Goal: Information Seeking & Learning: Learn about a topic

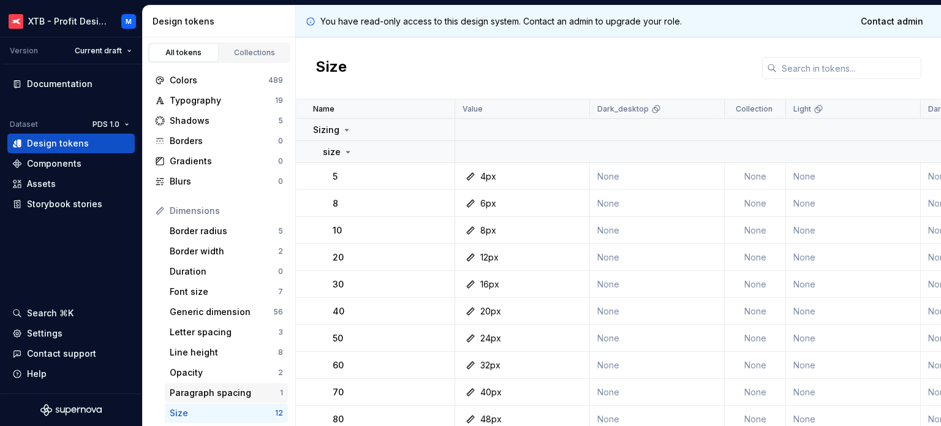
scroll to position [61, 0]
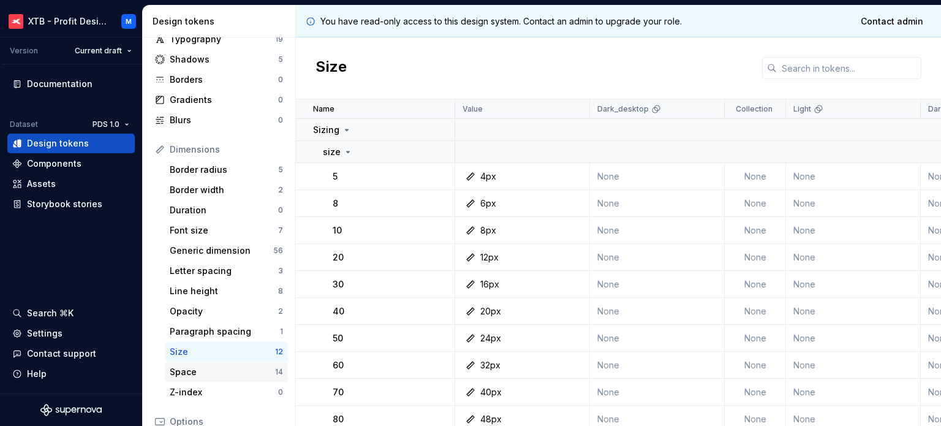
click at [202, 373] on div "Space" at bounding box center [222, 372] width 105 height 12
click at [197, 350] on div "Size" at bounding box center [222, 351] width 105 height 12
click at [216, 372] on div "Space" at bounding box center [222, 372] width 105 height 12
drag, startPoint x: 352, startPoint y: 363, endPoint x: 326, endPoint y: 364, distance: 26.3
click at [326, 364] on td "60" at bounding box center [375, 365] width 159 height 27
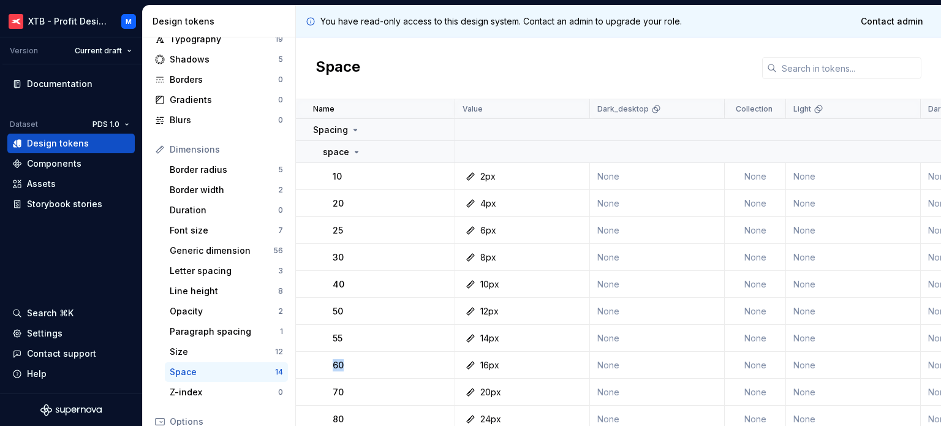
copy p "60"
click at [218, 350] on div "Size" at bounding box center [222, 351] width 105 height 12
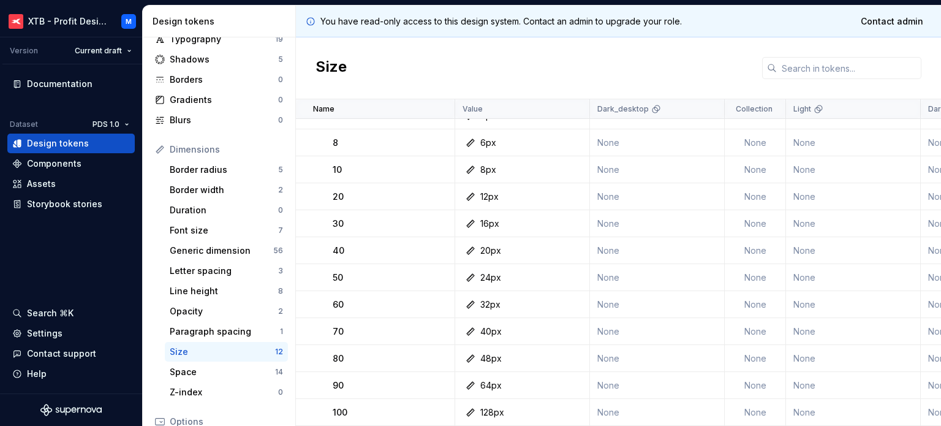
click at [492, 406] on div "128px" at bounding box center [492, 412] width 24 height 12
click at [353, 356] on div "80" at bounding box center [393, 358] width 121 height 12
click at [337, 298] on p "60" at bounding box center [338, 304] width 11 height 12
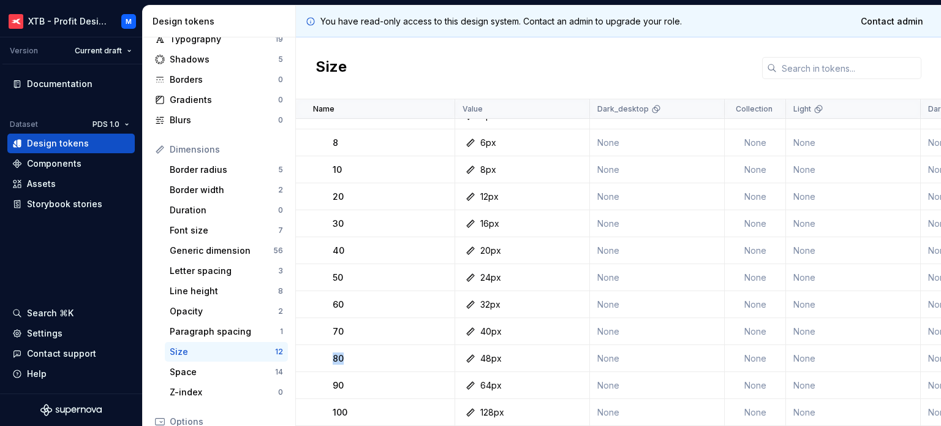
drag, startPoint x: 345, startPoint y: 349, endPoint x: 333, endPoint y: 350, distance: 12.3
click at [333, 352] on div "80" at bounding box center [393, 358] width 121 height 12
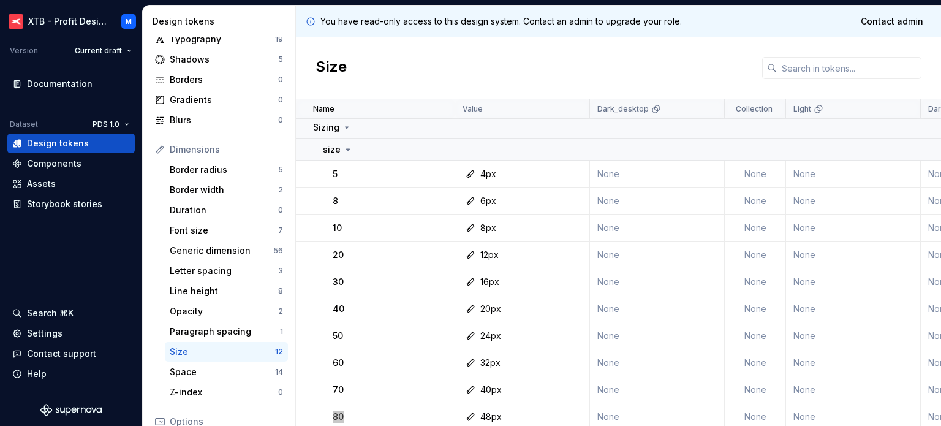
scroll to position [0, 0]
click at [213, 374] on div "Space" at bounding box center [222, 372] width 105 height 12
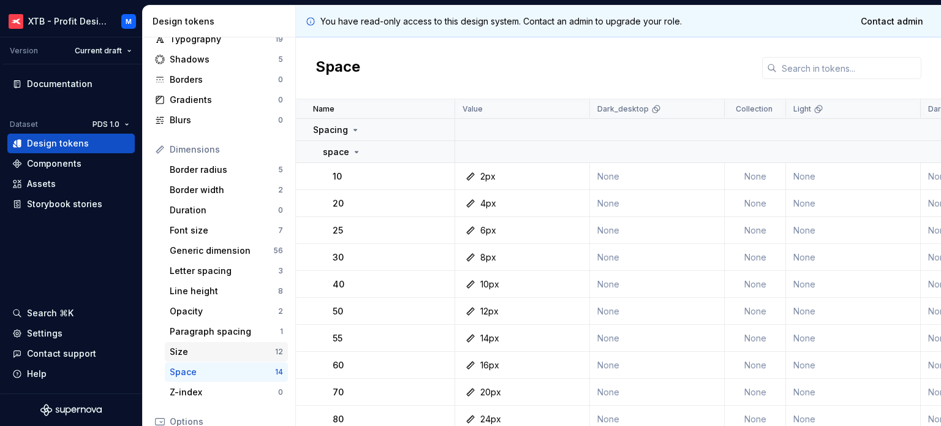
click at [194, 352] on div "Size" at bounding box center [222, 351] width 105 height 12
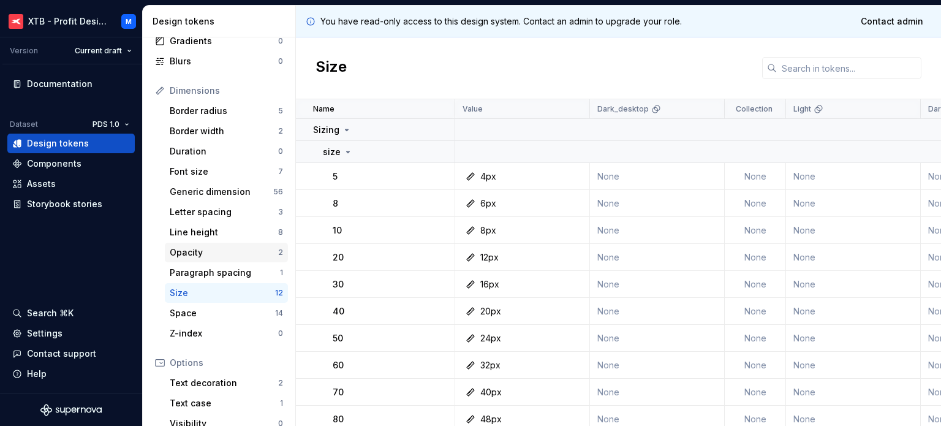
scroll to position [123, 0]
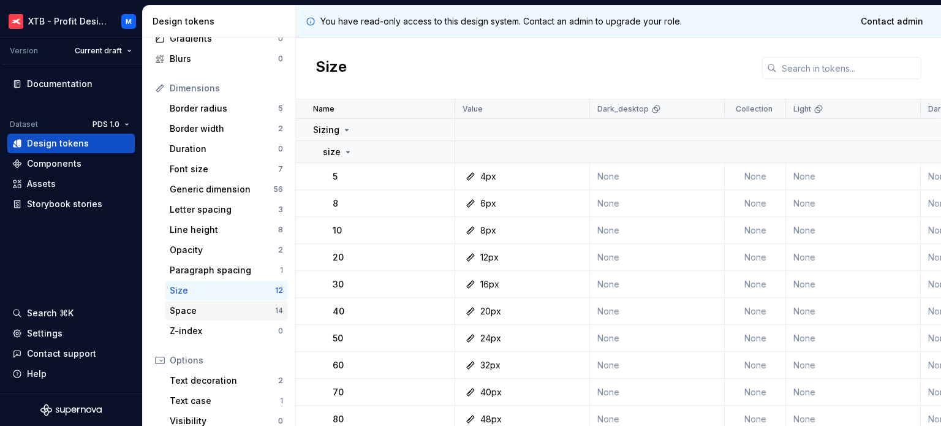
click at [189, 313] on div "Space" at bounding box center [222, 310] width 105 height 12
